Goal: Book appointment/travel/reservation

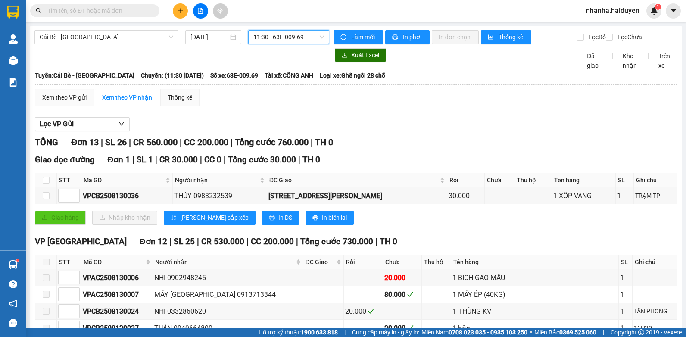
click at [273, 37] on span "11:30 - 63E-009.69" at bounding box center [289, 37] width 71 height 13
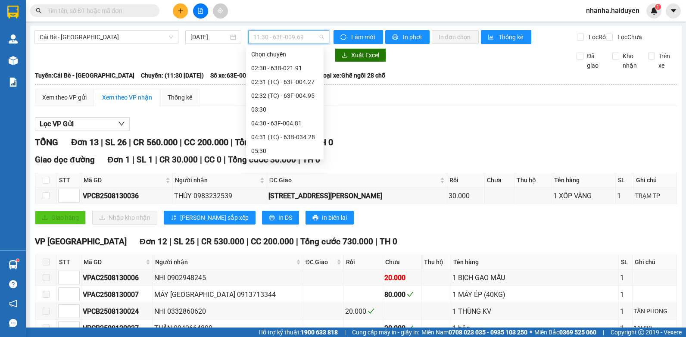
scroll to position [221, 0]
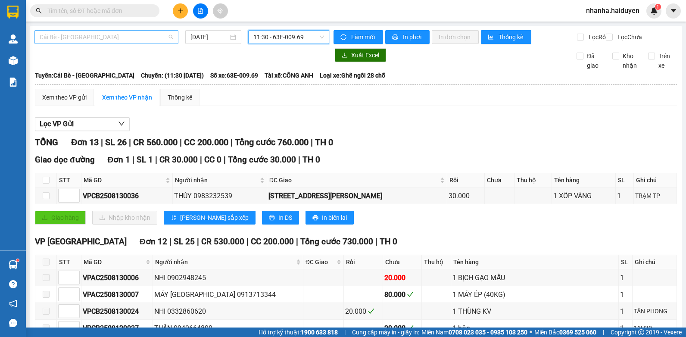
click at [107, 30] on div "Cái Bè - [GEOGRAPHIC_DATA]" at bounding box center [106, 37] width 144 height 14
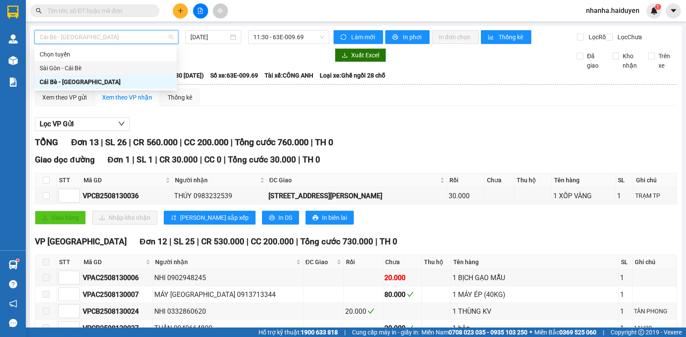
click at [89, 67] on div "Sài Gòn - Cái Bè" at bounding box center [106, 67] width 132 height 9
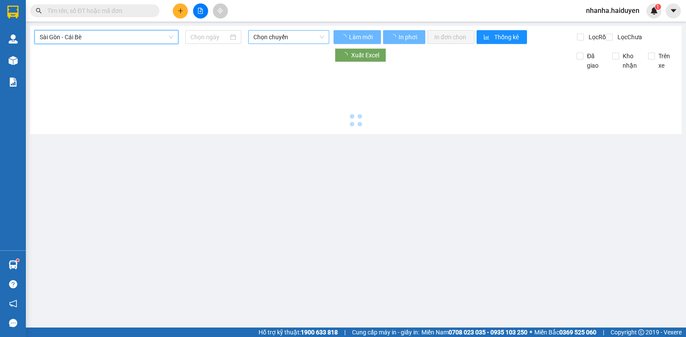
type input "[DATE]"
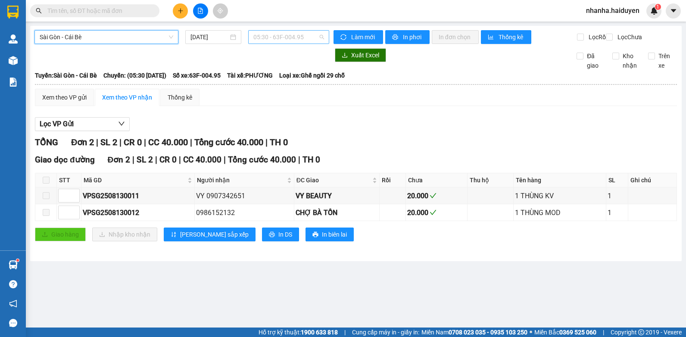
click at [254, 35] on span "05:30 - 63F-004.95" at bounding box center [289, 37] width 71 height 13
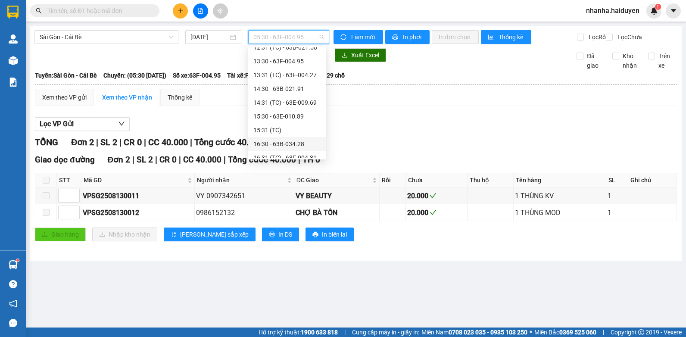
scroll to position [248, 0]
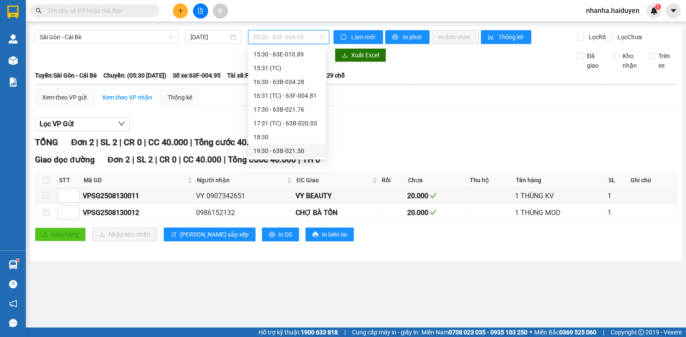
click at [277, 148] on div "19:30 - 63B-021.50" at bounding box center [287, 150] width 67 height 9
